Goal: Find contact information: Find contact information

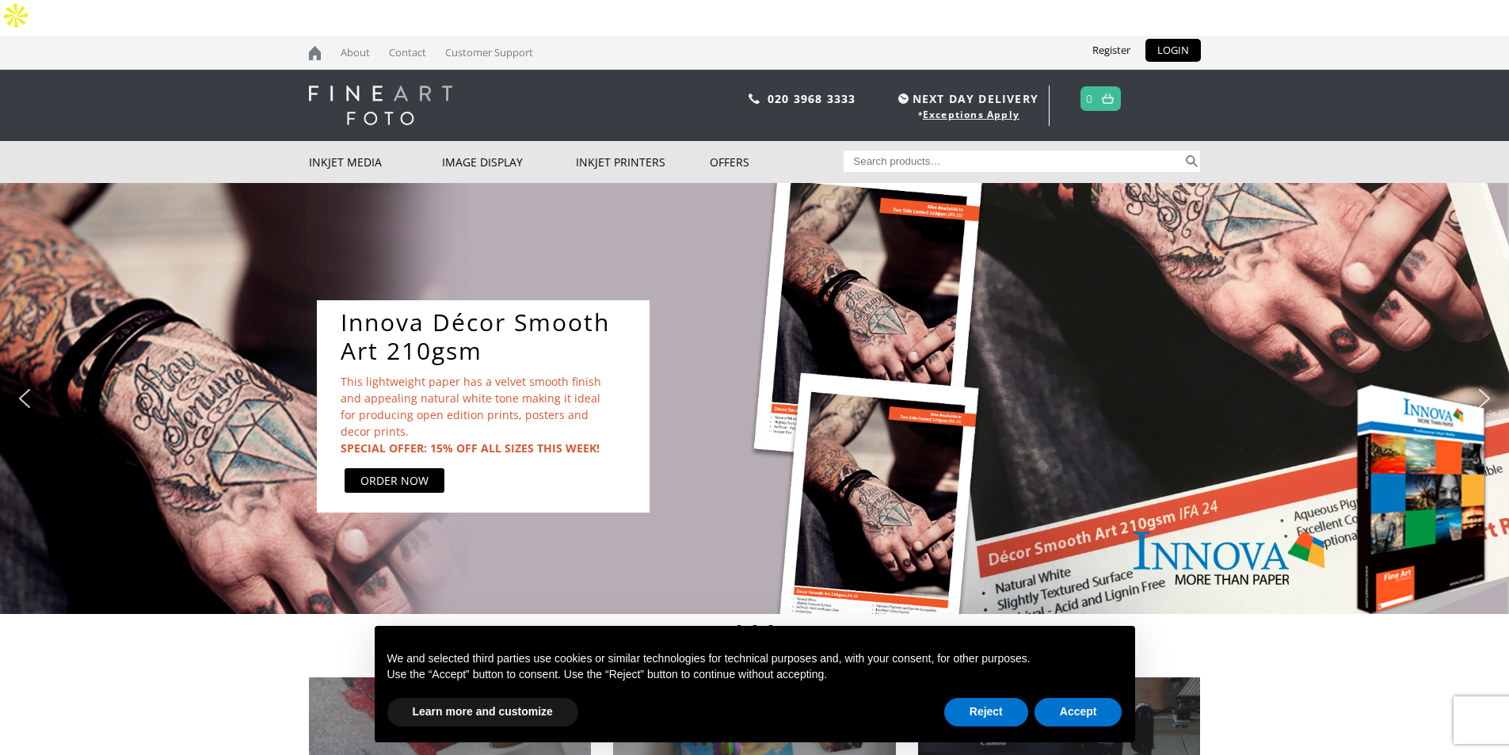
scroll to position [1589, 0]
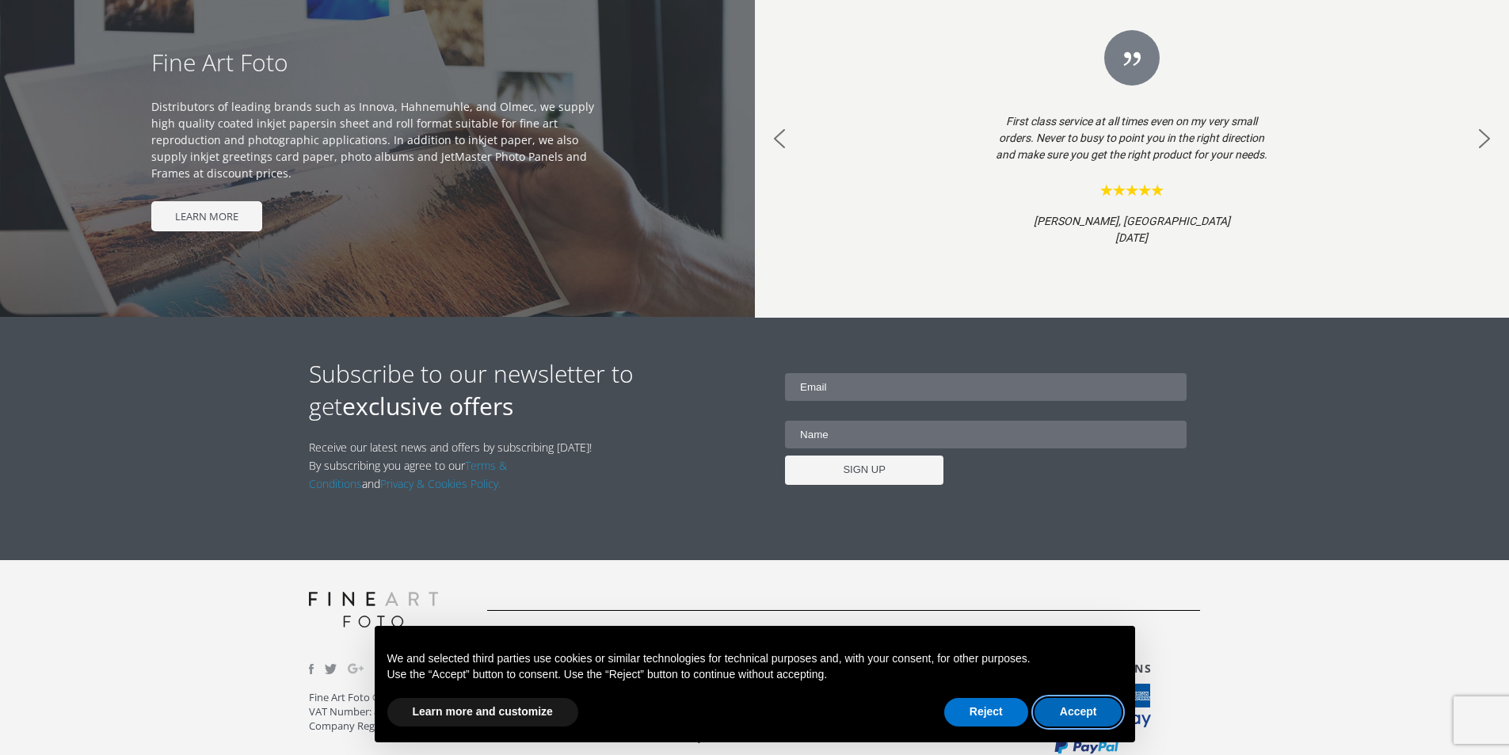
click at [1063, 603] on button "Accept" at bounding box center [1079, 712] width 88 height 29
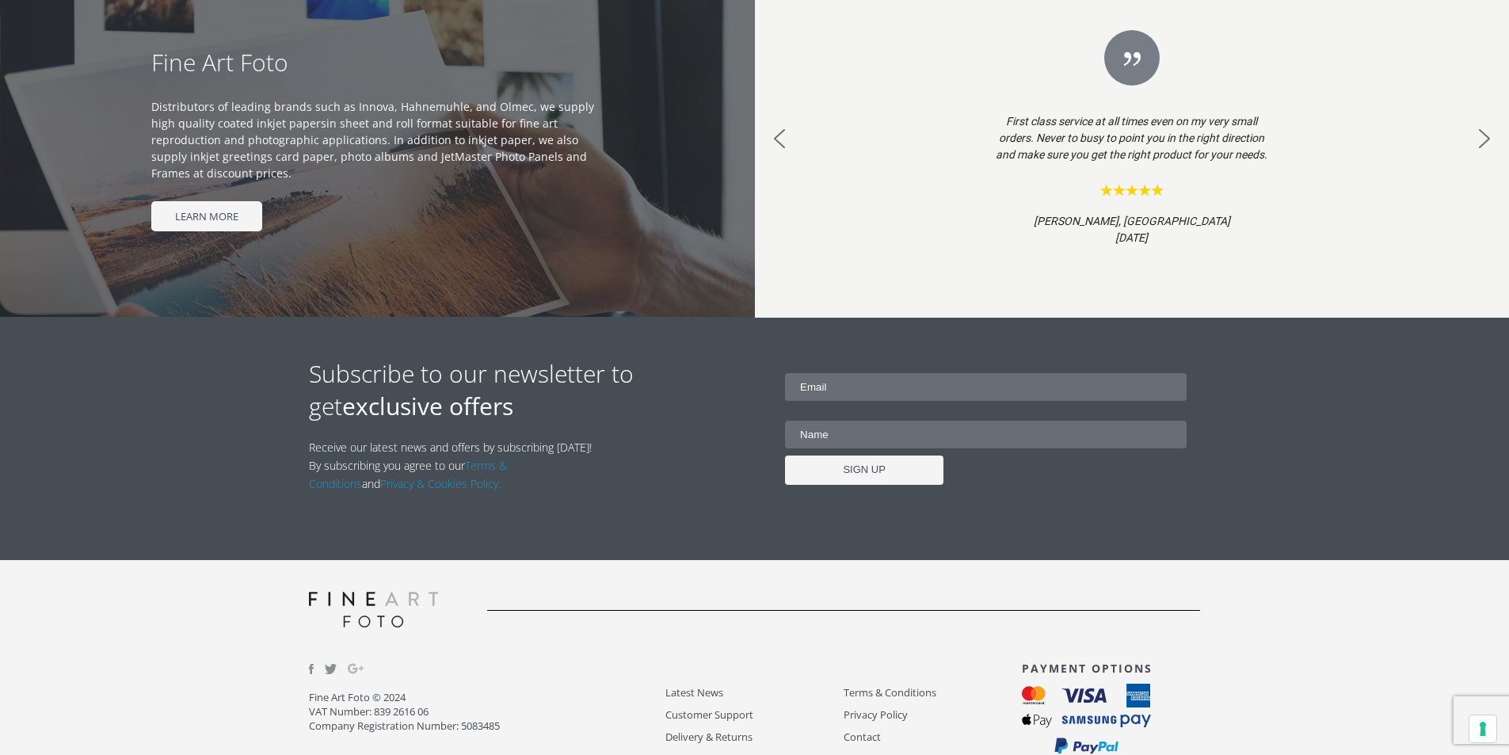
click at [471, 603] on p "Fine Art Foto © 2024 VAT Number: 839 2616 06 Company Registration Number: 50834…" at bounding box center [487, 711] width 357 height 43
copy p "5083485"
click at [878, 603] on link "Contact" at bounding box center [933, 737] width 178 height 18
